Goal: Task Accomplishment & Management: Manage account settings

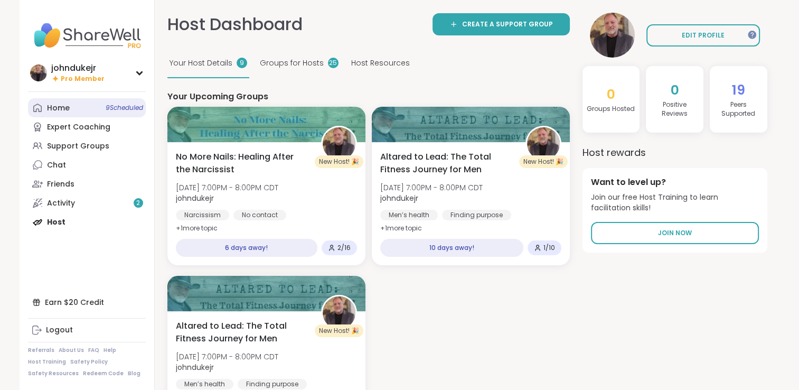
click at [65, 107] on div "Home 9 Scheduled" at bounding box center [58, 108] width 23 height 11
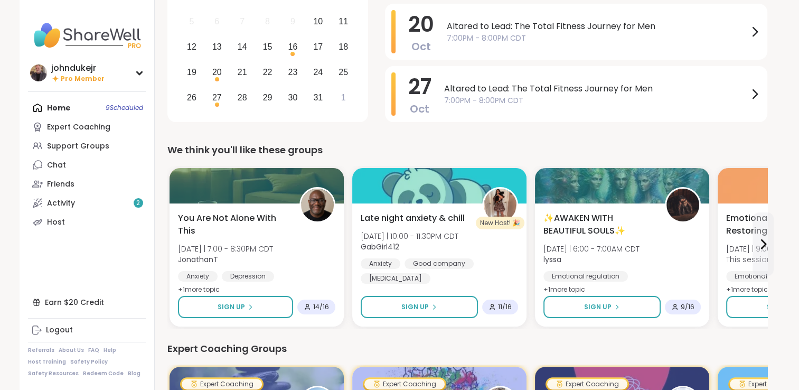
scroll to position [158, 0]
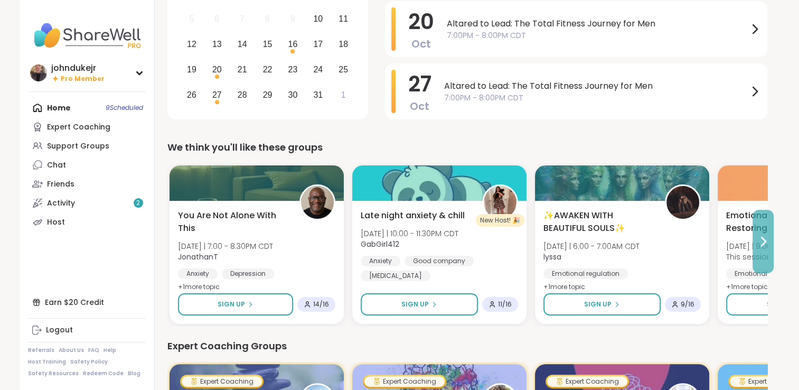
click at [762, 244] on icon at bounding box center [763, 241] width 4 height 8
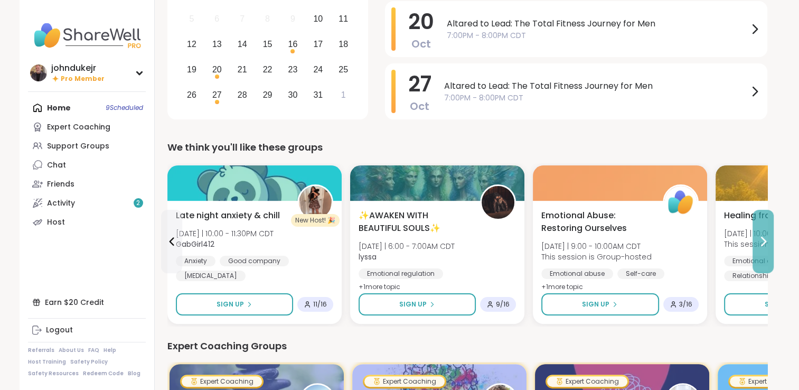
click at [768, 238] on icon at bounding box center [762, 241] width 13 height 13
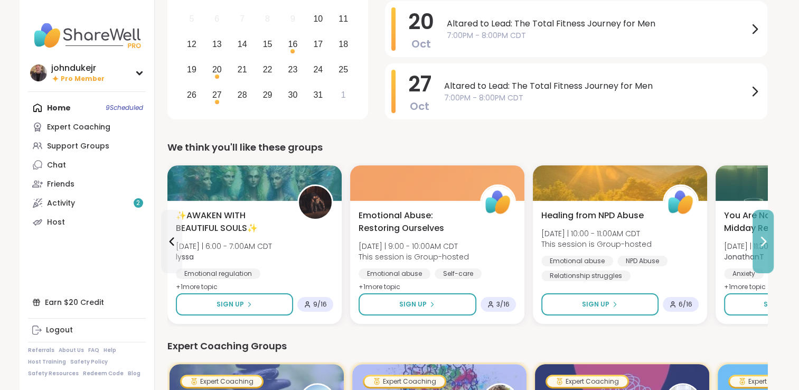
click at [768, 238] on icon at bounding box center [762, 241] width 13 height 13
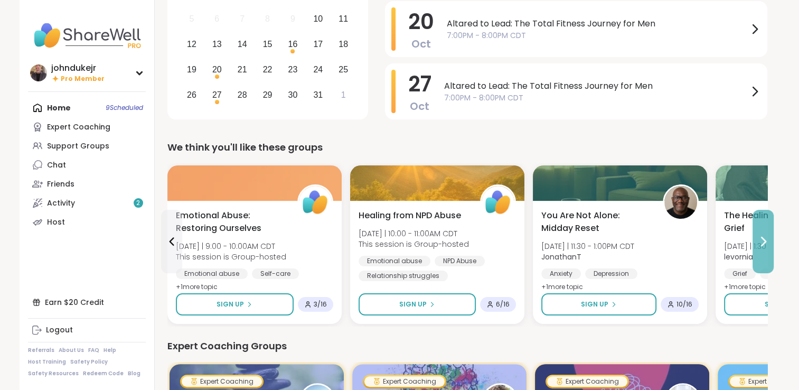
click at [768, 238] on icon at bounding box center [762, 241] width 13 height 13
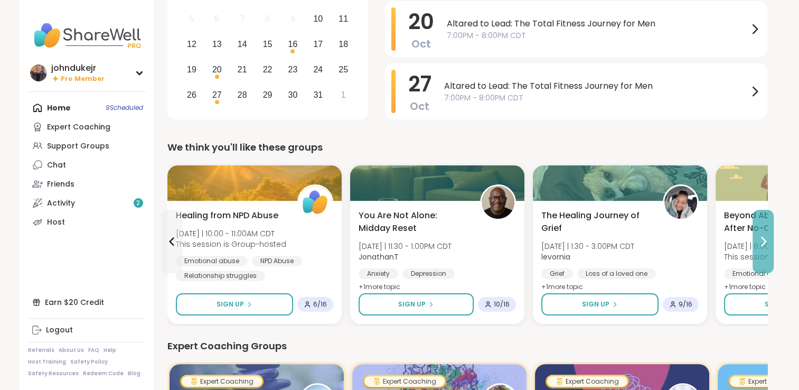
click at [768, 238] on icon at bounding box center [762, 241] width 13 height 13
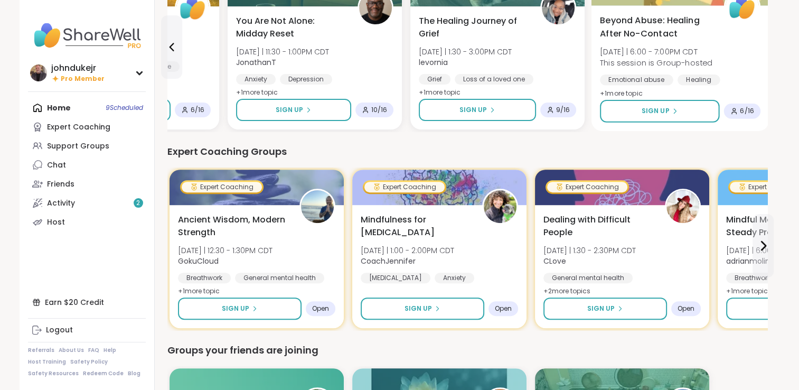
scroll to position [369, 0]
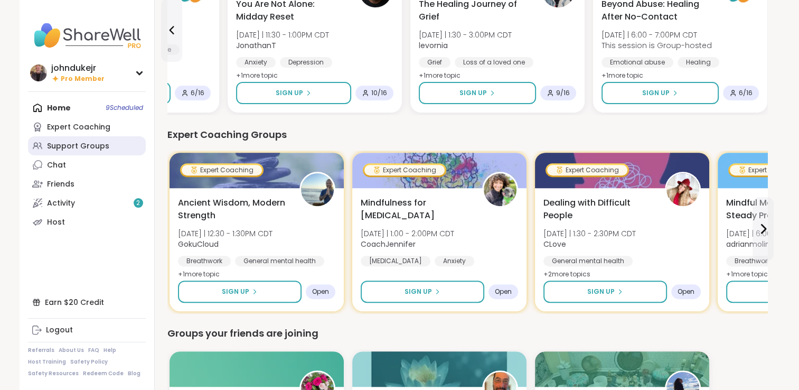
click at [93, 141] on div "Support Groups" at bounding box center [78, 146] width 62 height 11
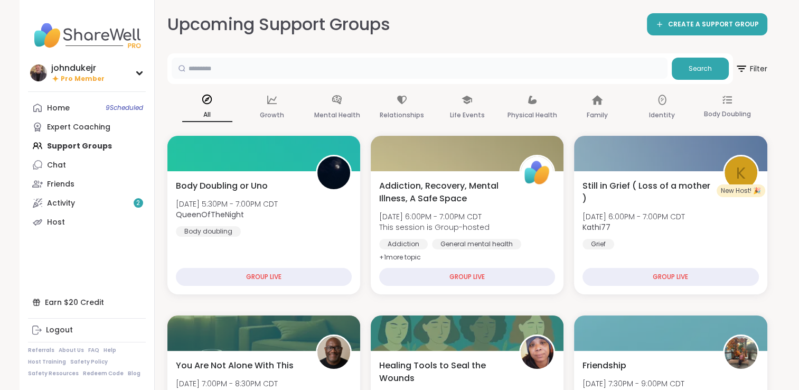
click at [239, 63] on input "text" at bounding box center [420, 68] width 496 height 21
type input "*********"
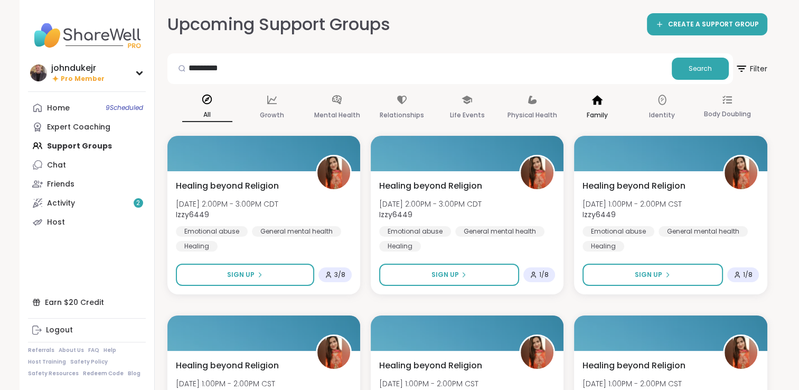
click at [593, 111] on p "Family" at bounding box center [596, 115] width 21 height 13
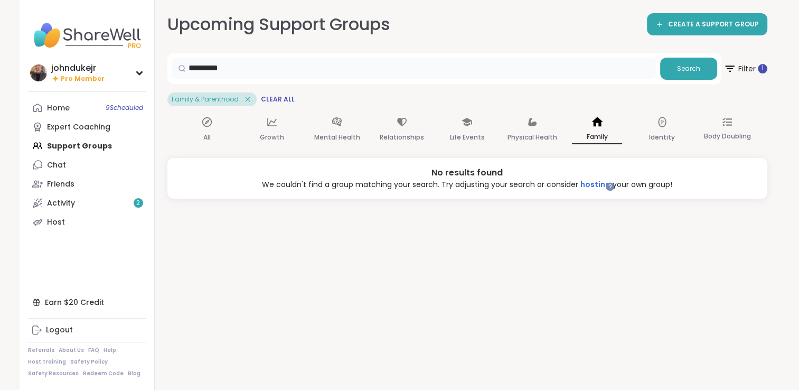
drag, startPoint x: 215, startPoint y: 67, endPoint x: 161, endPoint y: 64, distance: 54.4
click at [161, 64] on div "Upcoming Support Groups CREATE A SUPPORT GROUP ********* Search Filter 1 Family…" at bounding box center [467, 195] width 625 height 390
click at [81, 126] on div "Expert Coaching" at bounding box center [78, 127] width 63 height 11
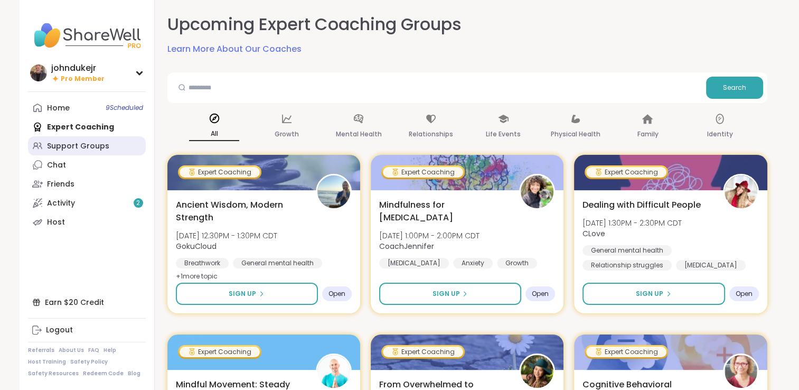
click at [89, 145] on div "Support Groups" at bounding box center [78, 146] width 62 height 11
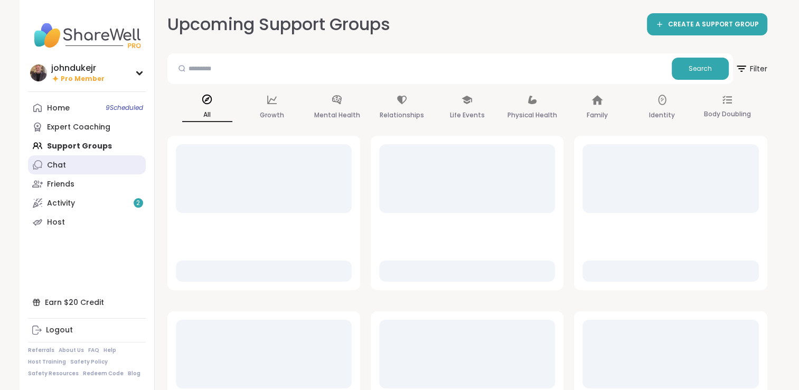
click at [68, 168] on link "Chat" at bounding box center [87, 164] width 118 height 19
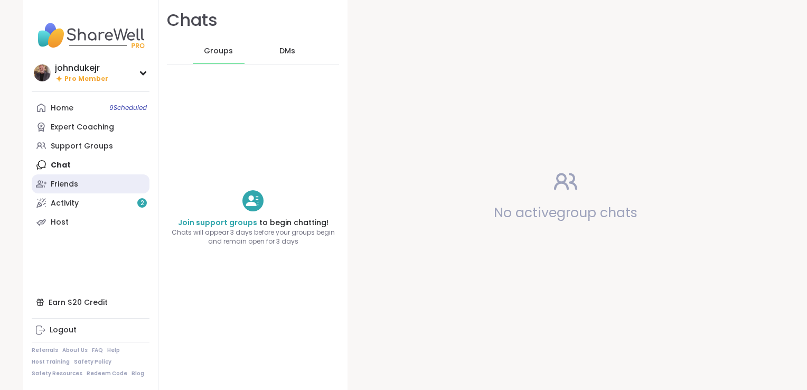
click at [67, 185] on div "Friends" at bounding box center [64, 184] width 27 height 11
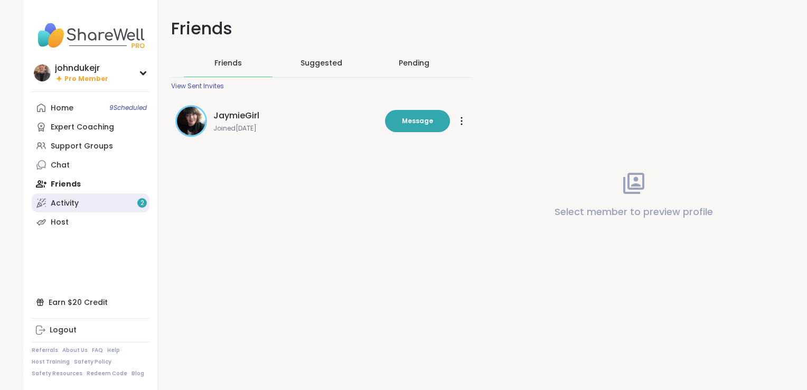
click at [72, 202] on div "Activity 2" at bounding box center [65, 203] width 28 height 11
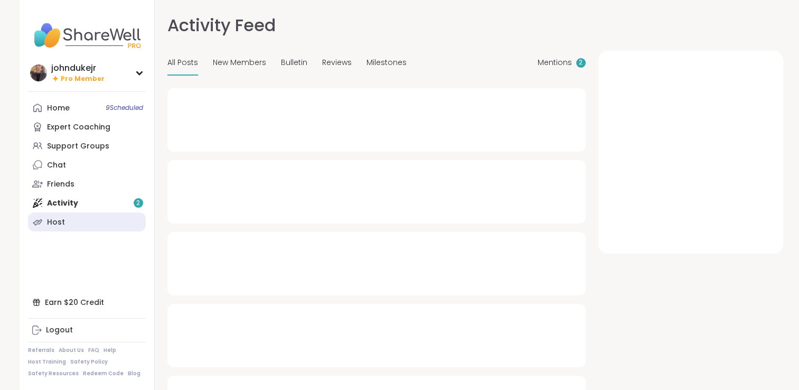
click at [73, 219] on link "Host" at bounding box center [87, 221] width 118 height 19
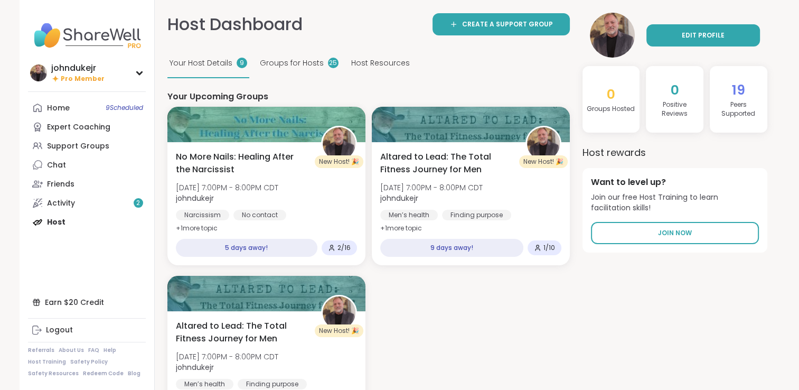
click at [675, 34] on link "EDIT PROFILE" at bounding box center [702, 35] width 113 height 22
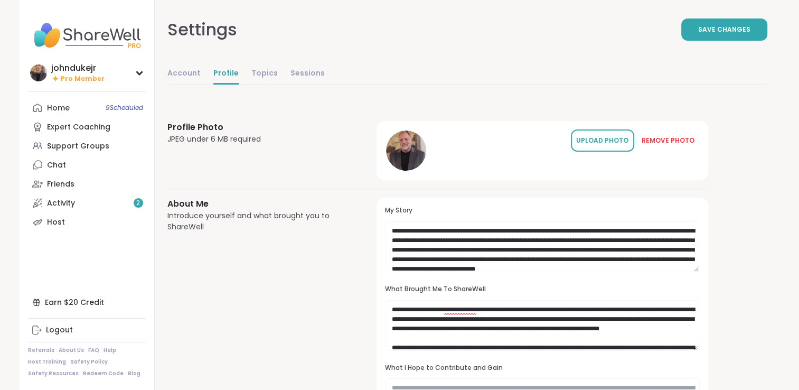
click at [602, 138] on div "UPLOAD PHOTO" at bounding box center [602, 141] width 53 height 10
click at [410, 148] on icon at bounding box center [406, 151] width 10 height 10
click at [404, 147] on icon at bounding box center [406, 151] width 10 height 10
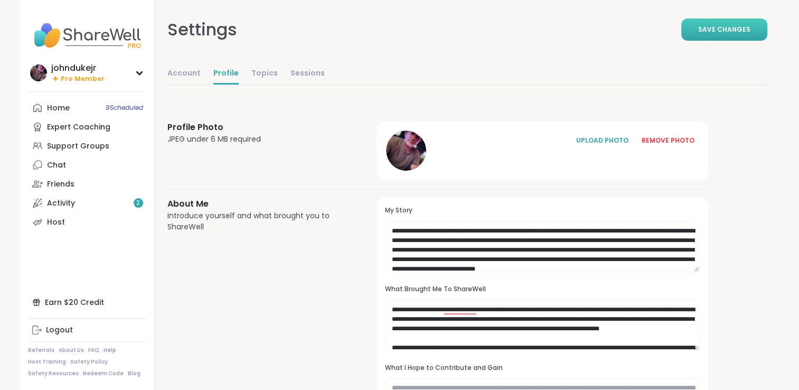
click at [731, 22] on button "Save Changes" at bounding box center [724, 29] width 86 height 22
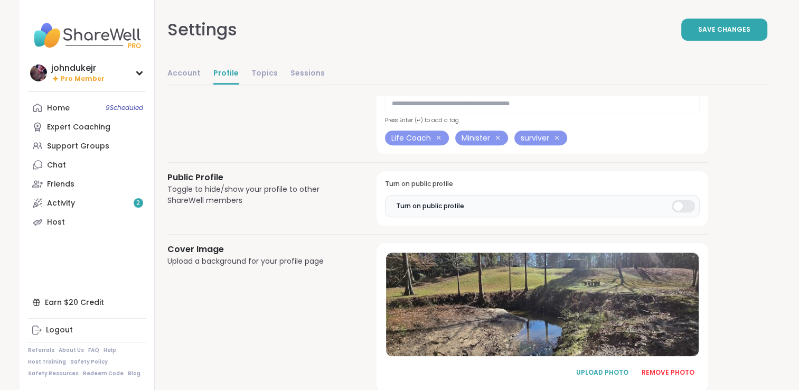
scroll to position [531, 0]
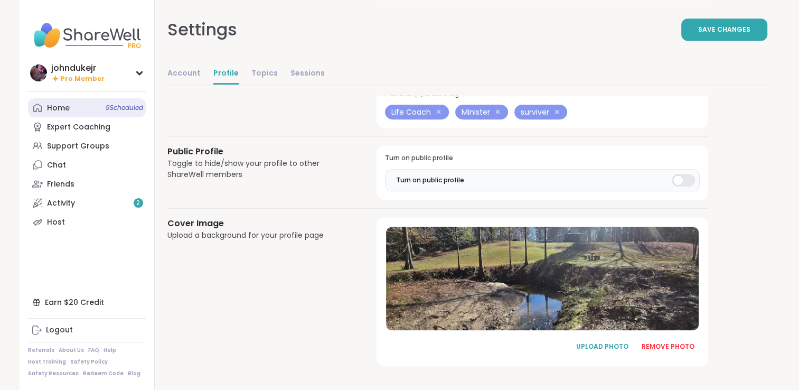
click at [59, 110] on div "Home 9 Scheduled" at bounding box center [58, 108] width 23 height 11
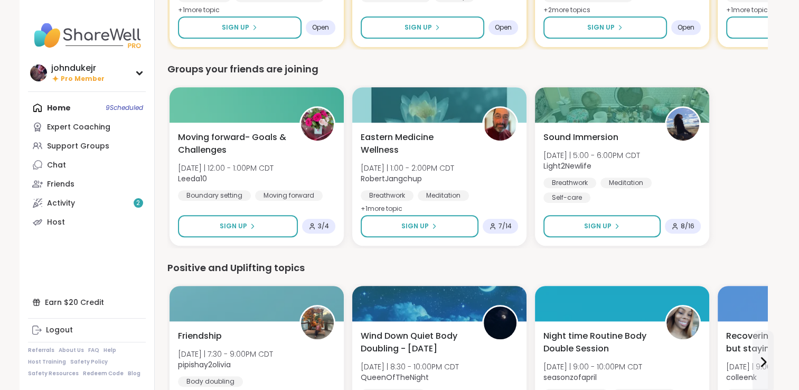
scroll to position [686, 0]
